Goal: Navigation & Orientation: Find specific page/section

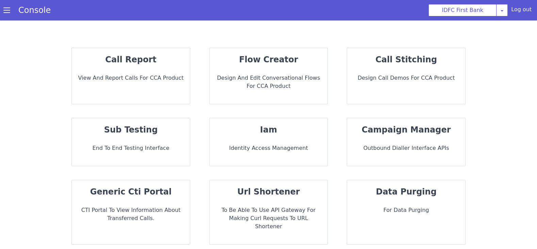
click at [294, 129] on p "iam" at bounding box center [268, 129] width 108 height 19
